Goal: Task Accomplishment & Management: Use online tool/utility

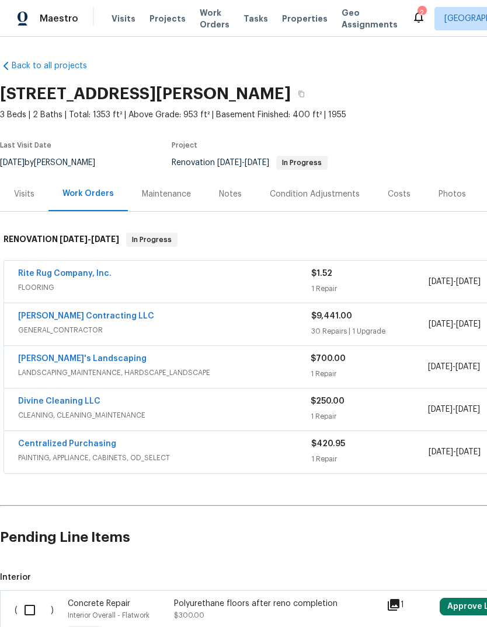
click at [96, 316] on link "[PERSON_NAME] Contracting LLC" at bounding box center [86, 316] width 136 height 8
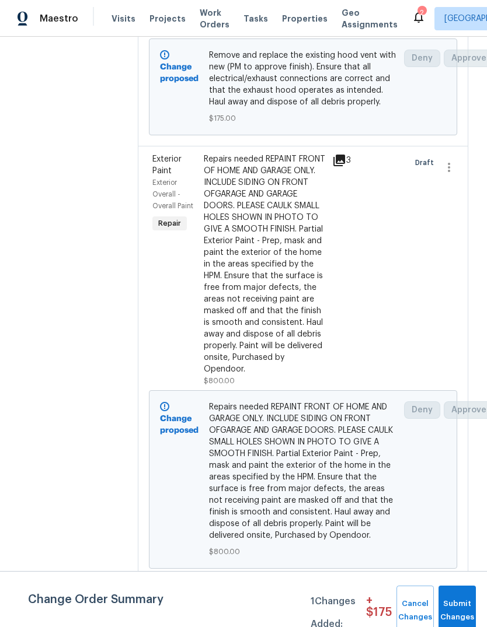
scroll to position [1020, -1]
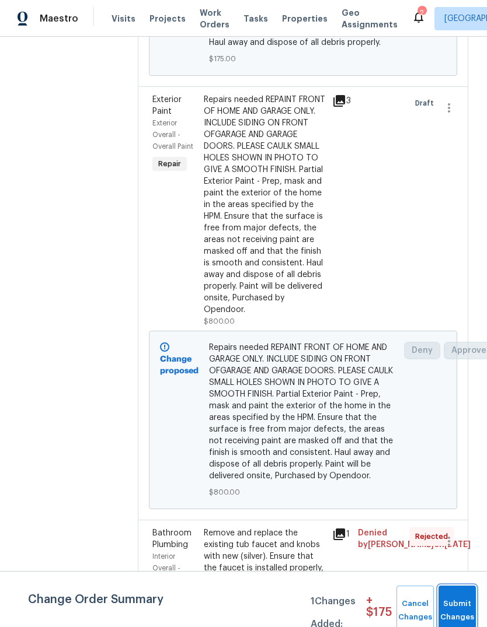
click at [468, 608] on span "Submit Changes" at bounding box center [457, 611] width 26 height 27
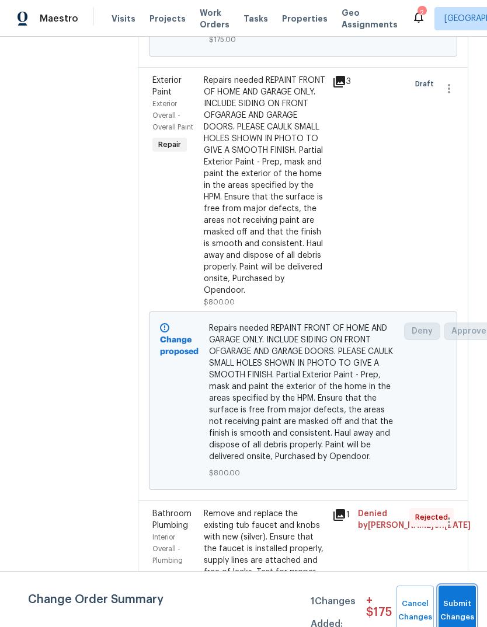
scroll to position [1081, 0]
click at [467, 608] on span "Submit Changes" at bounding box center [457, 611] width 26 height 27
click at [456, 605] on span "Submit Changes" at bounding box center [457, 611] width 26 height 27
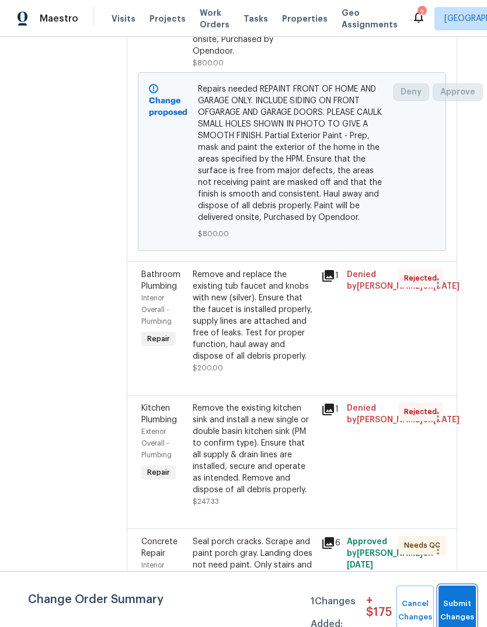
click at [452, 598] on span "Submit Changes" at bounding box center [457, 611] width 26 height 27
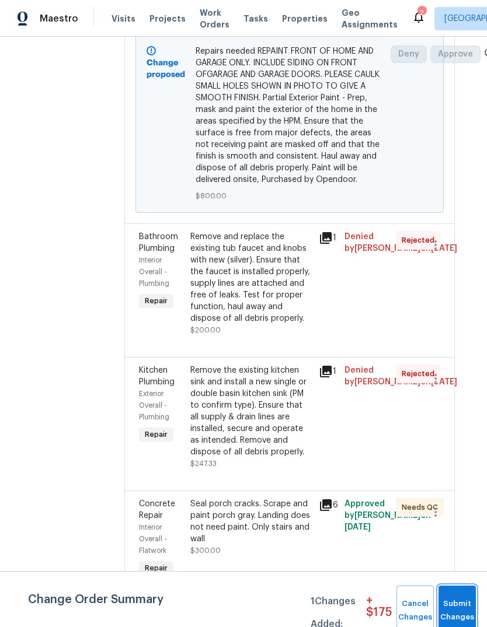
click at [451, 598] on button "Submit Changes" at bounding box center [456, 611] width 37 height 50
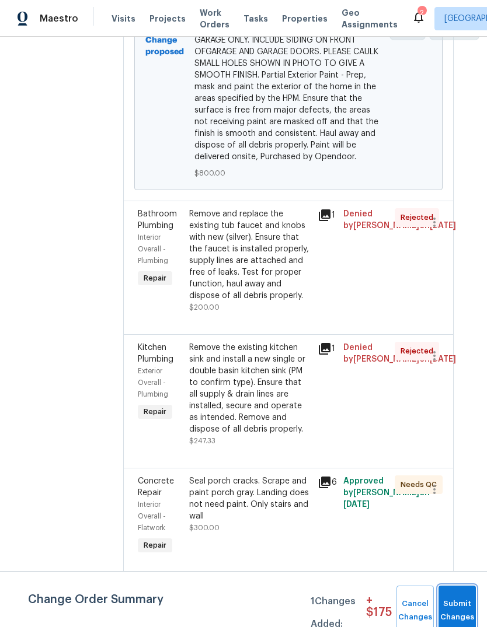
click at [466, 599] on span "Submit Changes" at bounding box center [457, 611] width 26 height 27
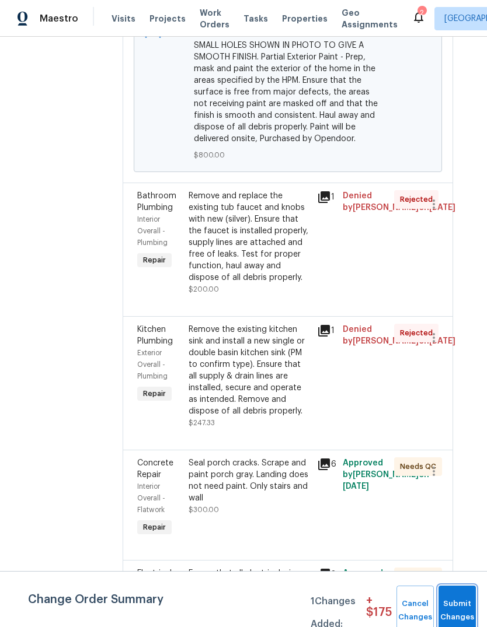
scroll to position [1399, 15]
click at [459, 601] on span "Submit Changes" at bounding box center [457, 611] width 26 height 27
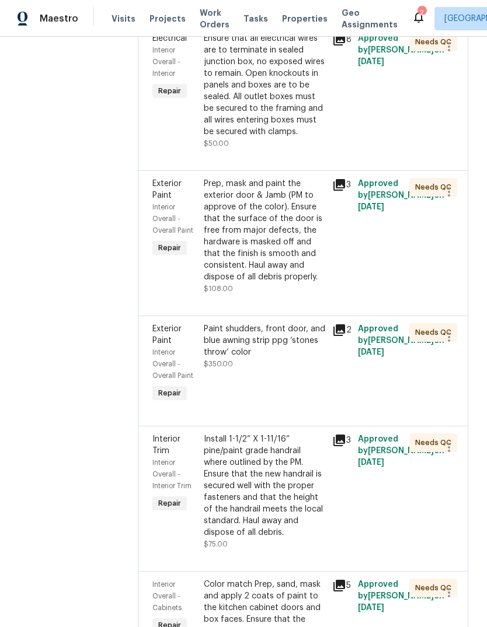
scroll to position [1698, 0]
click at [345, 191] on icon at bounding box center [339, 186] width 12 height 12
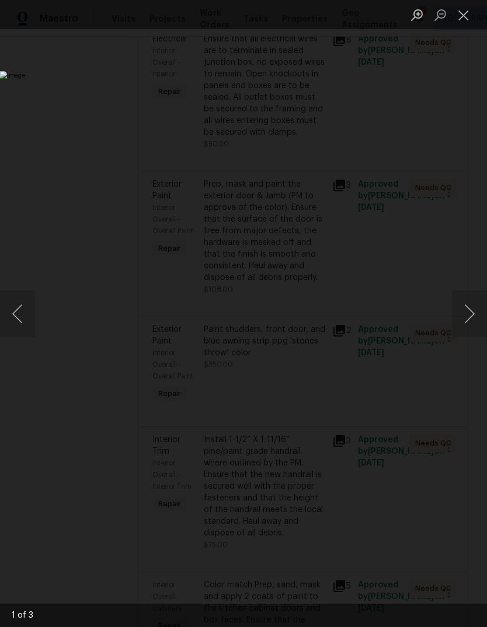
click at [465, 303] on button "Next image" at bounding box center [469, 314] width 35 height 47
click at [463, 310] on button "Next image" at bounding box center [469, 314] width 35 height 47
click at [466, 314] on button "Next image" at bounding box center [469, 314] width 35 height 47
click at [469, 16] on button "Close lightbox" at bounding box center [463, 15] width 23 height 20
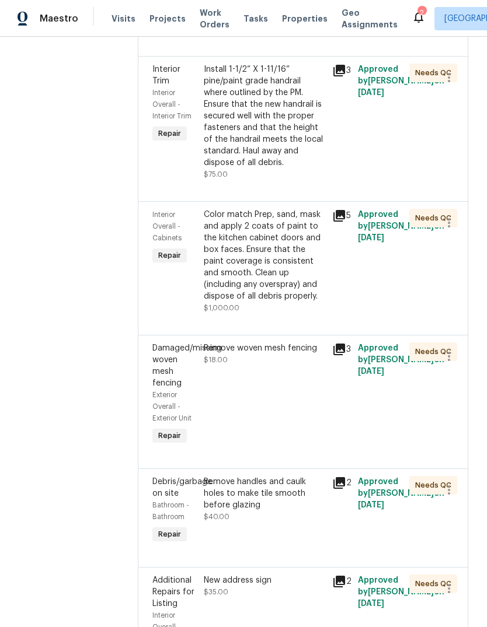
scroll to position [2070, 0]
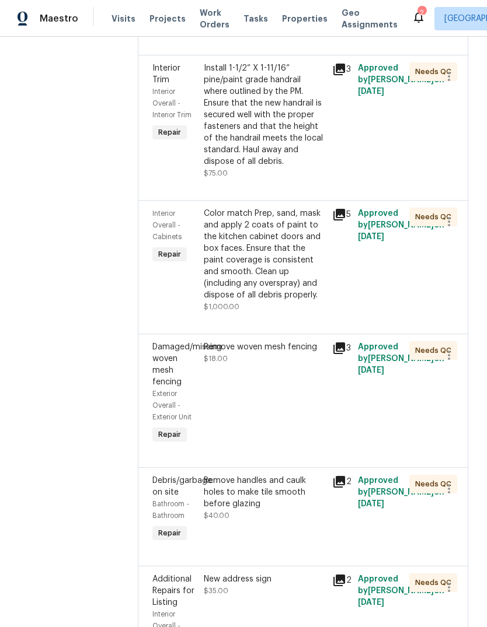
click at [345, 75] on icon at bounding box center [339, 70] width 12 height 12
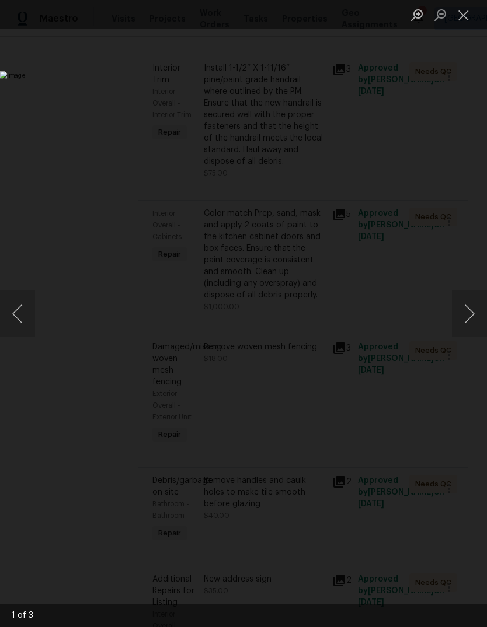
click at [474, 326] on button "Next image" at bounding box center [469, 314] width 35 height 47
click at [464, 319] on button "Next image" at bounding box center [469, 314] width 35 height 47
click at [469, 17] on button "Close lightbox" at bounding box center [463, 15] width 23 height 20
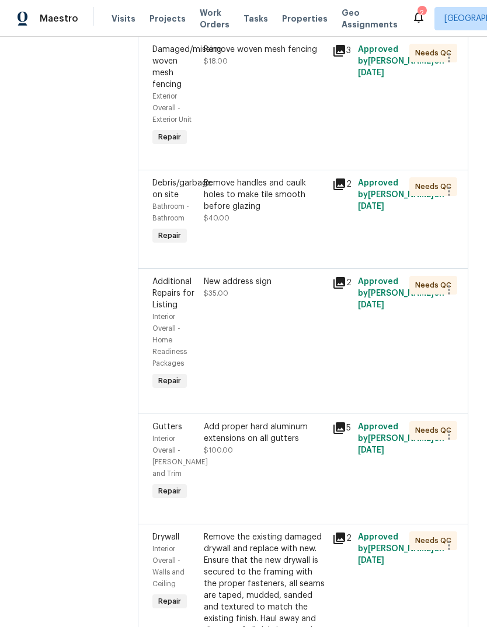
scroll to position [2368, 0]
click at [346, 58] on icon at bounding box center [339, 51] width 14 height 14
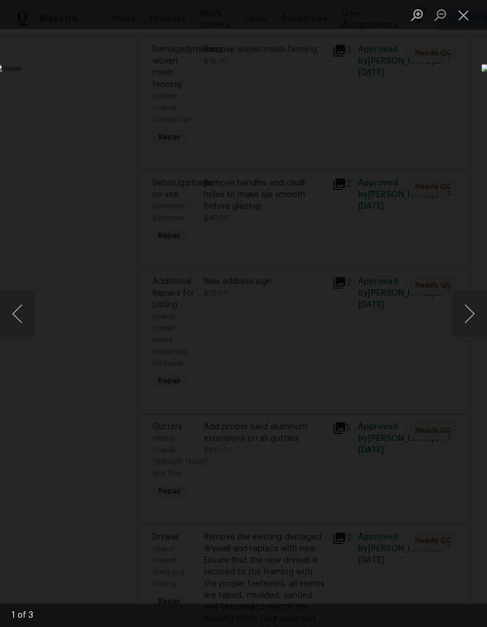
click at [464, 314] on button "Next image" at bounding box center [469, 314] width 35 height 47
click at [470, 23] on button "Close lightbox" at bounding box center [463, 15] width 23 height 20
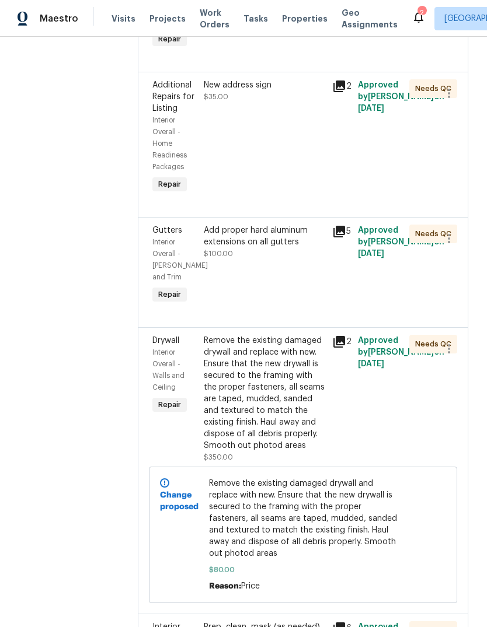
scroll to position [2565, 0]
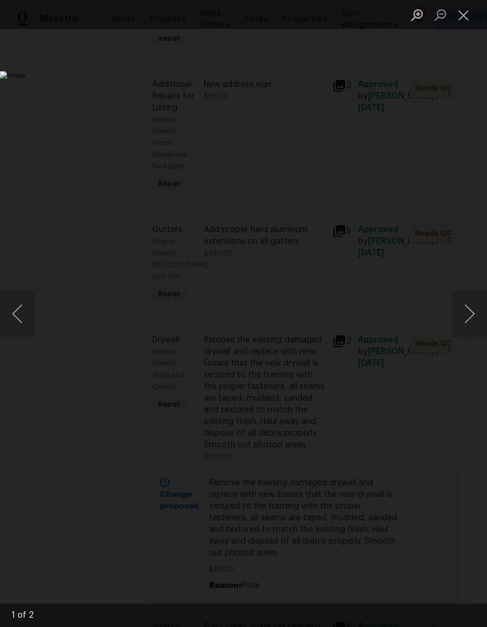
click at [470, 314] on button "Next image" at bounding box center [469, 314] width 35 height 47
click at [469, 319] on button "Next image" at bounding box center [469, 314] width 35 height 47
click at [470, 22] on button "Close lightbox" at bounding box center [463, 15] width 23 height 20
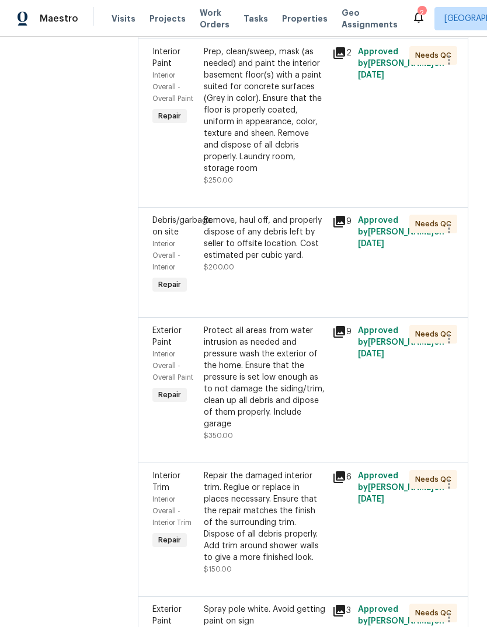
scroll to position [3420, 0]
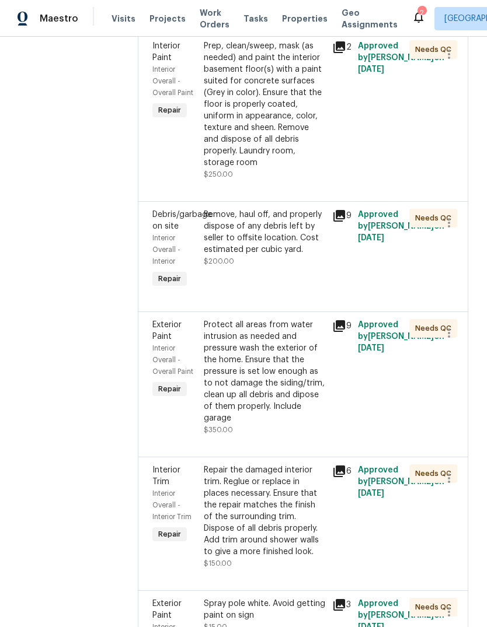
click at [123, 23] on span "Visits" at bounding box center [123, 19] width 24 height 12
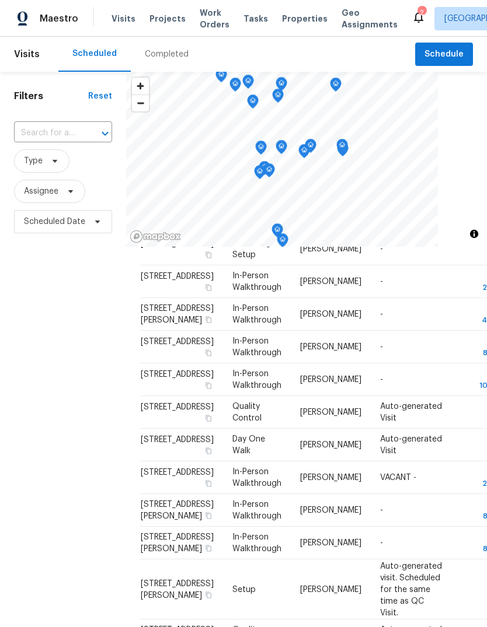
scroll to position [413, 0]
click at [0, 0] on icon at bounding box center [0, 0] width 0 height 0
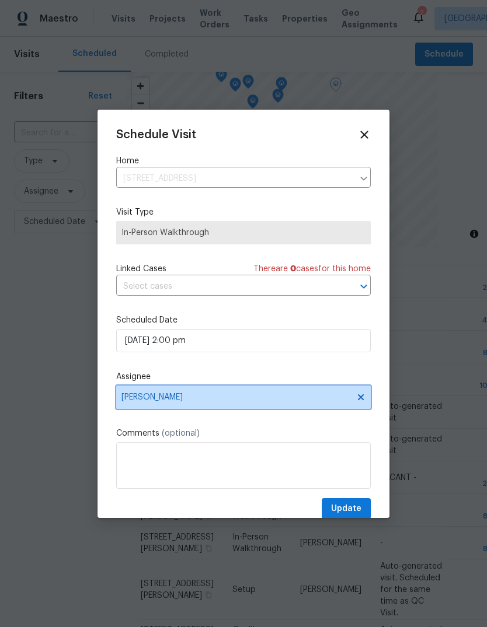
click at [235, 409] on span "[PERSON_NAME]" at bounding box center [243, 397] width 254 height 23
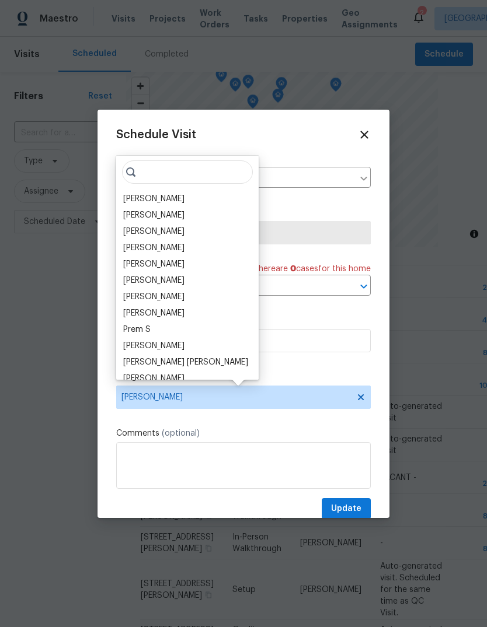
click at [180, 231] on div "[PERSON_NAME]" at bounding box center [153, 232] width 61 height 12
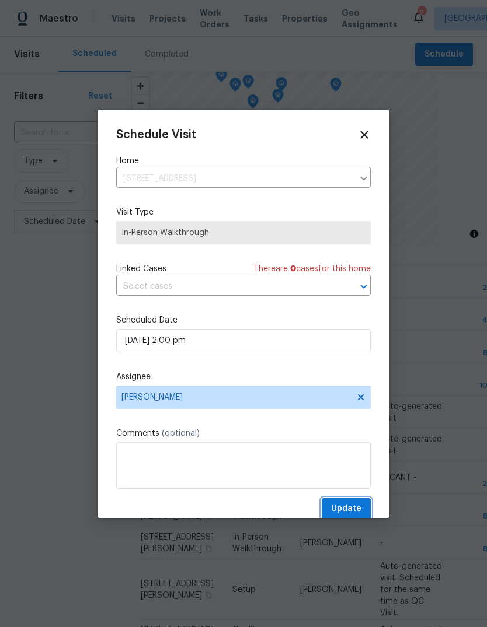
click at [346, 515] on span "Update" at bounding box center [346, 509] width 30 height 15
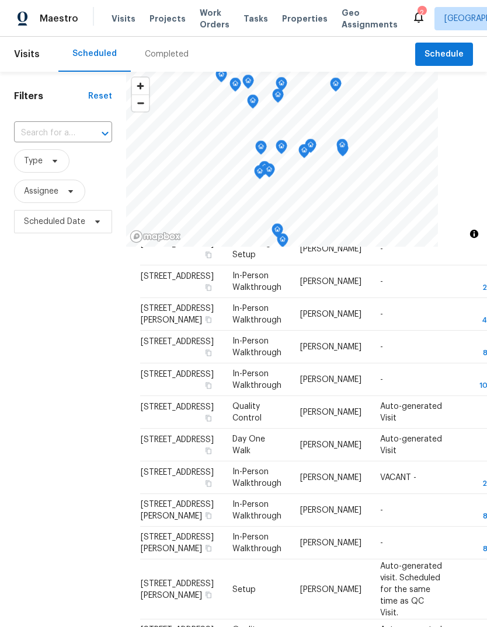
scroll to position [428, 0]
click at [396, 331] on td "-" at bounding box center [412, 314] width 82 height 33
click at [0, 0] on icon at bounding box center [0, 0] width 0 height 0
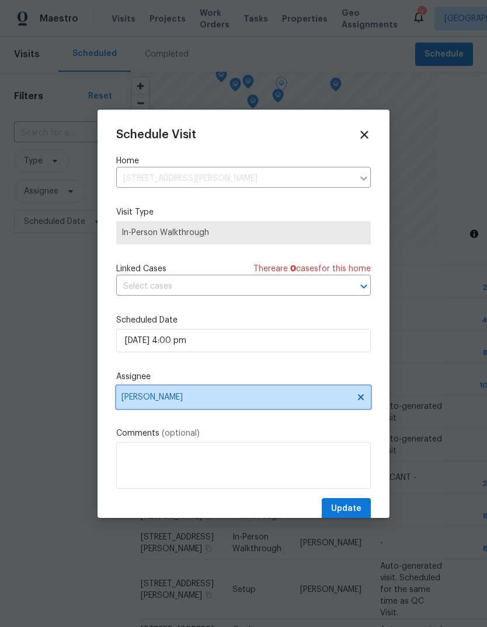
click at [288, 406] on span "[PERSON_NAME]" at bounding box center [243, 397] width 254 height 23
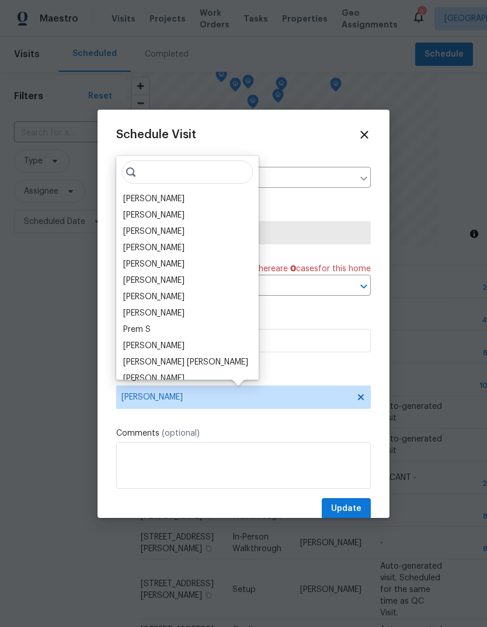
click at [173, 235] on div "[PERSON_NAME]" at bounding box center [153, 232] width 61 height 12
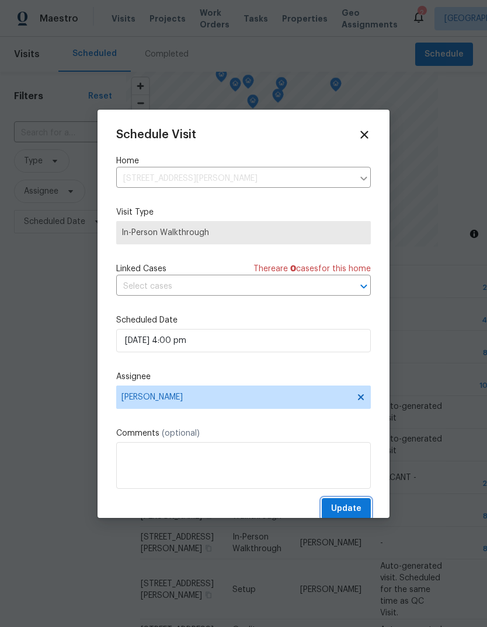
click at [344, 513] on span "Update" at bounding box center [346, 509] width 30 height 15
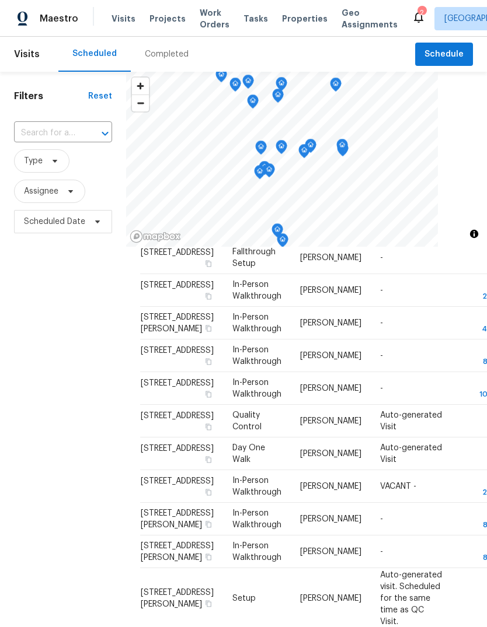
scroll to position [380, 0]
